Goal: Find specific page/section: Find specific page/section

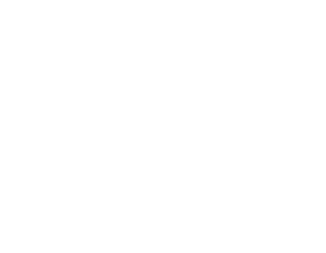
scroll to position [13, 0]
type input "mario"
